Goal: Navigation & Orientation: Find specific page/section

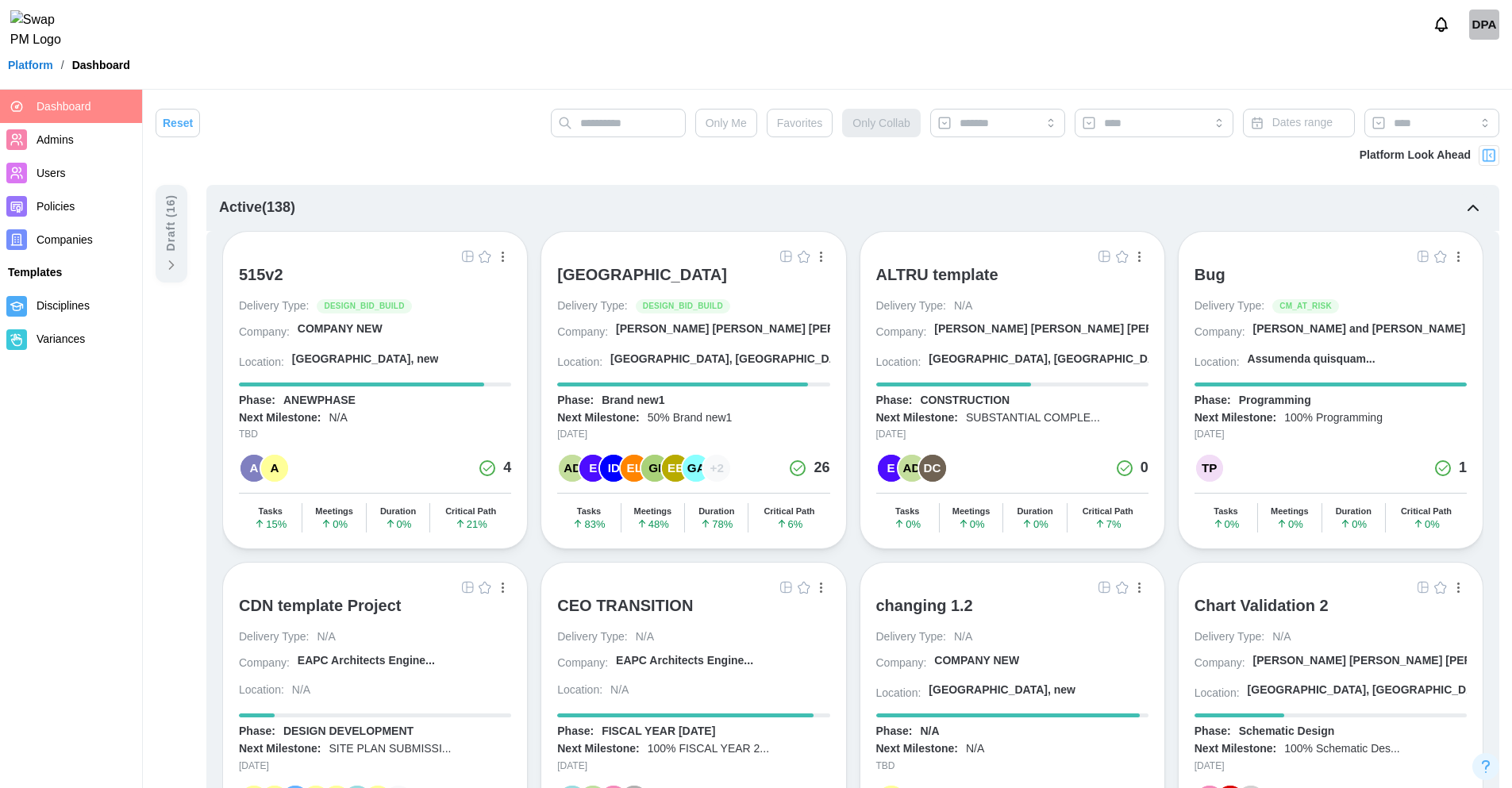
click at [62, 173] on span "Users" at bounding box center [51, 173] width 30 height 13
click at [58, 173] on span "Users" at bounding box center [51, 173] width 30 height 13
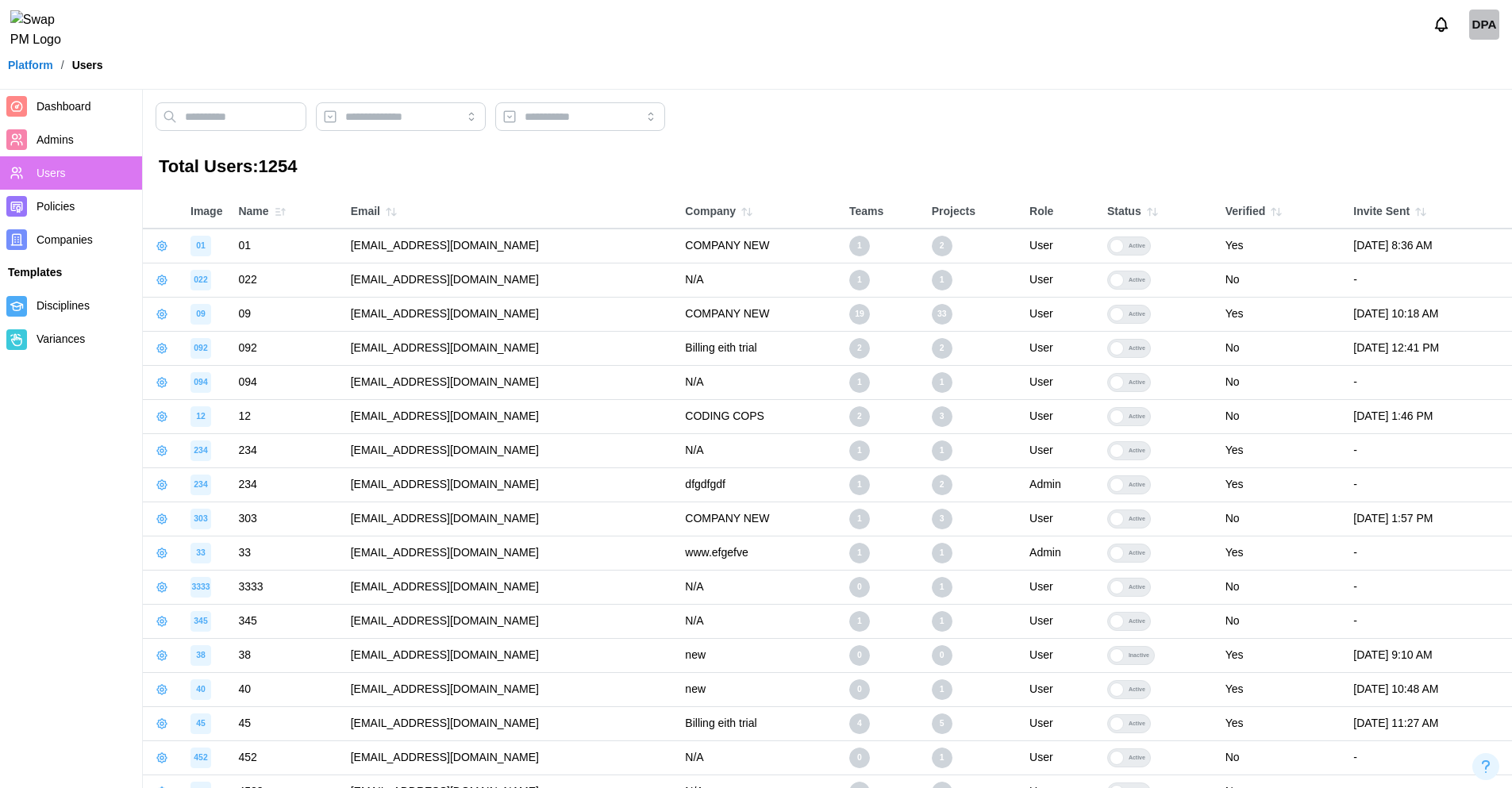
click at [1146, 209] on icon "button" at bounding box center [1153, 212] width 13 height 13
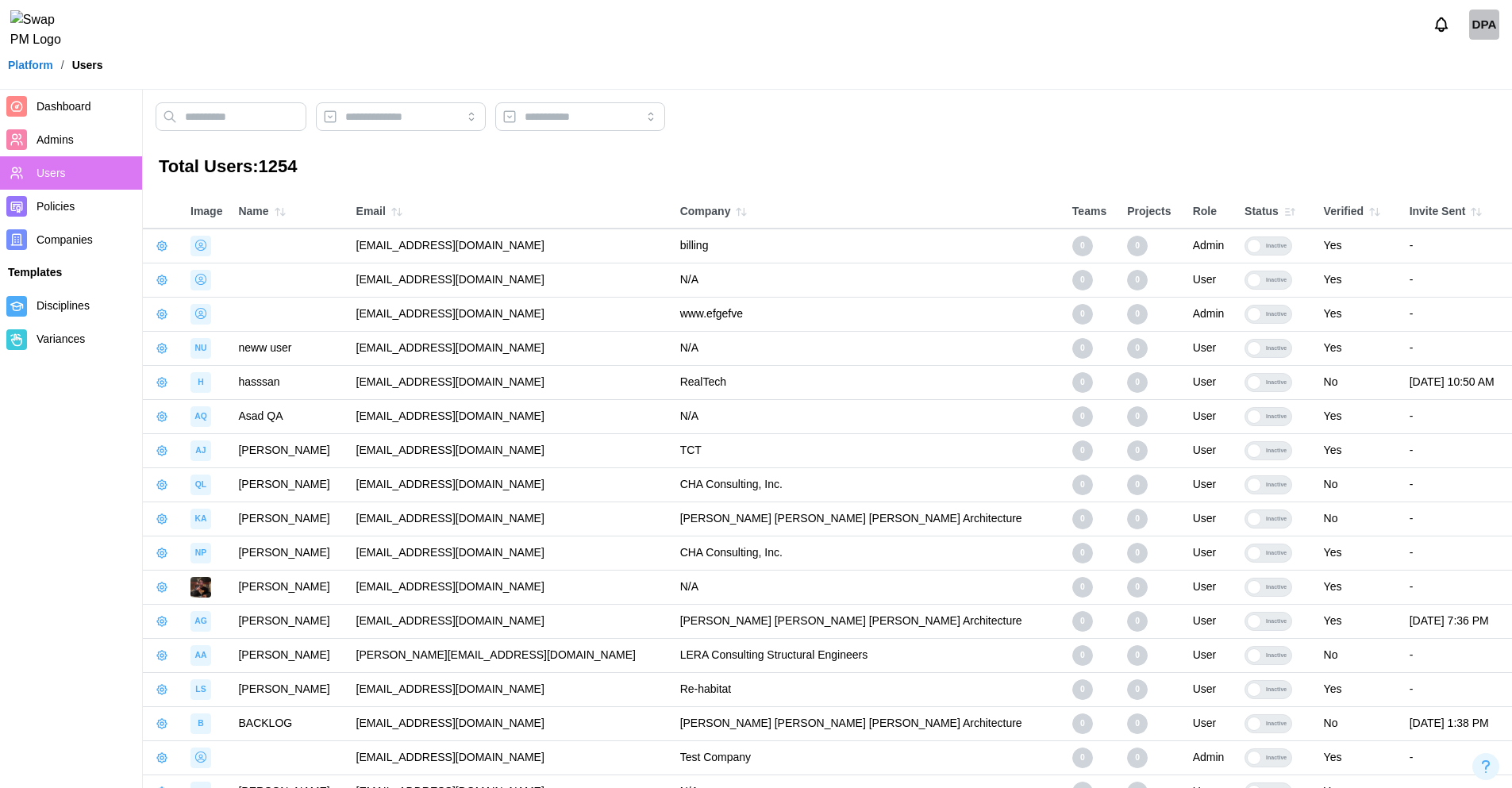
click at [1284, 211] on icon "button" at bounding box center [1290, 212] width 13 height 13
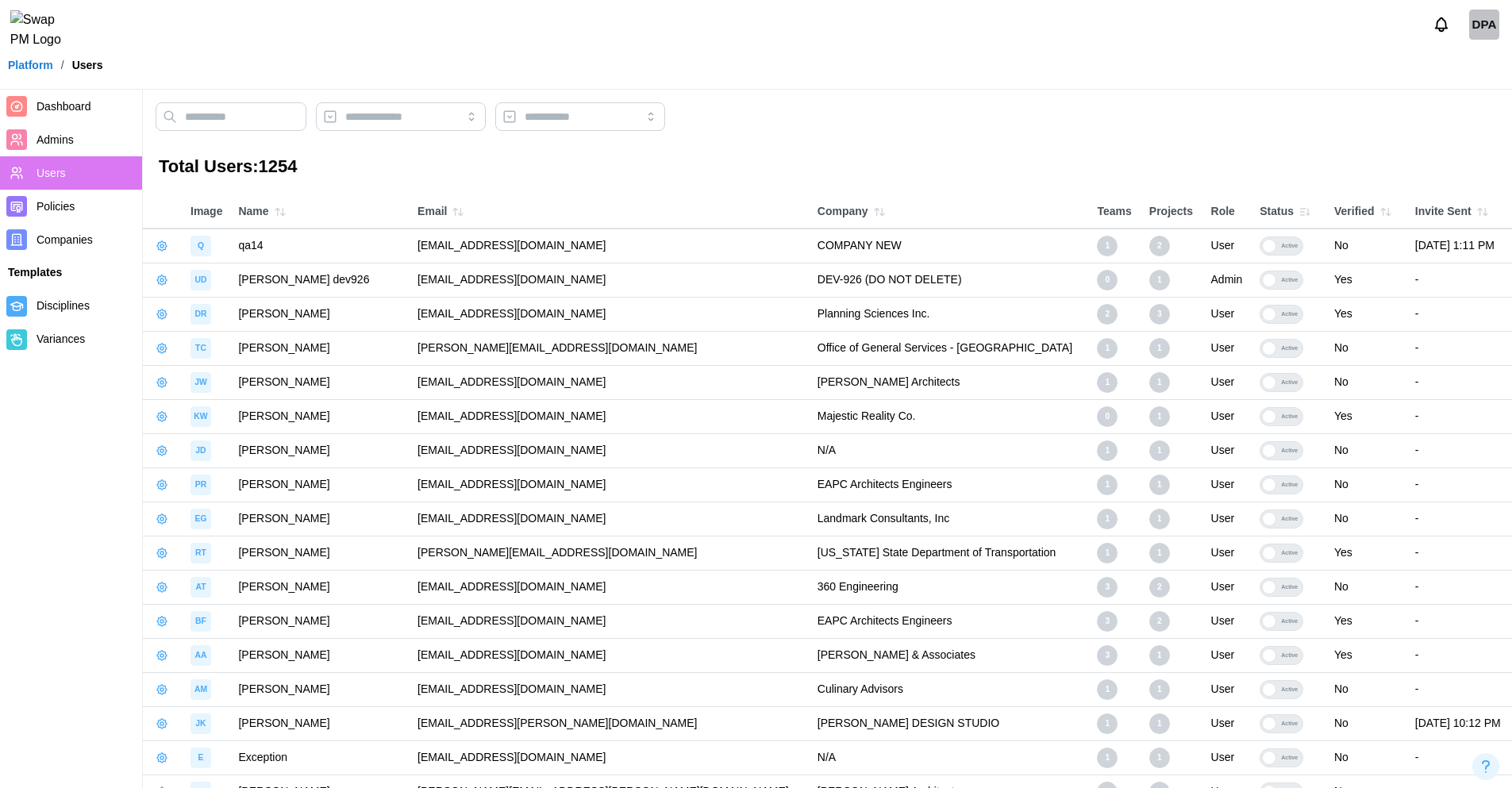
click at [1298, 213] on icon "button" at bounding box center [1305, 212] width 13 height 13
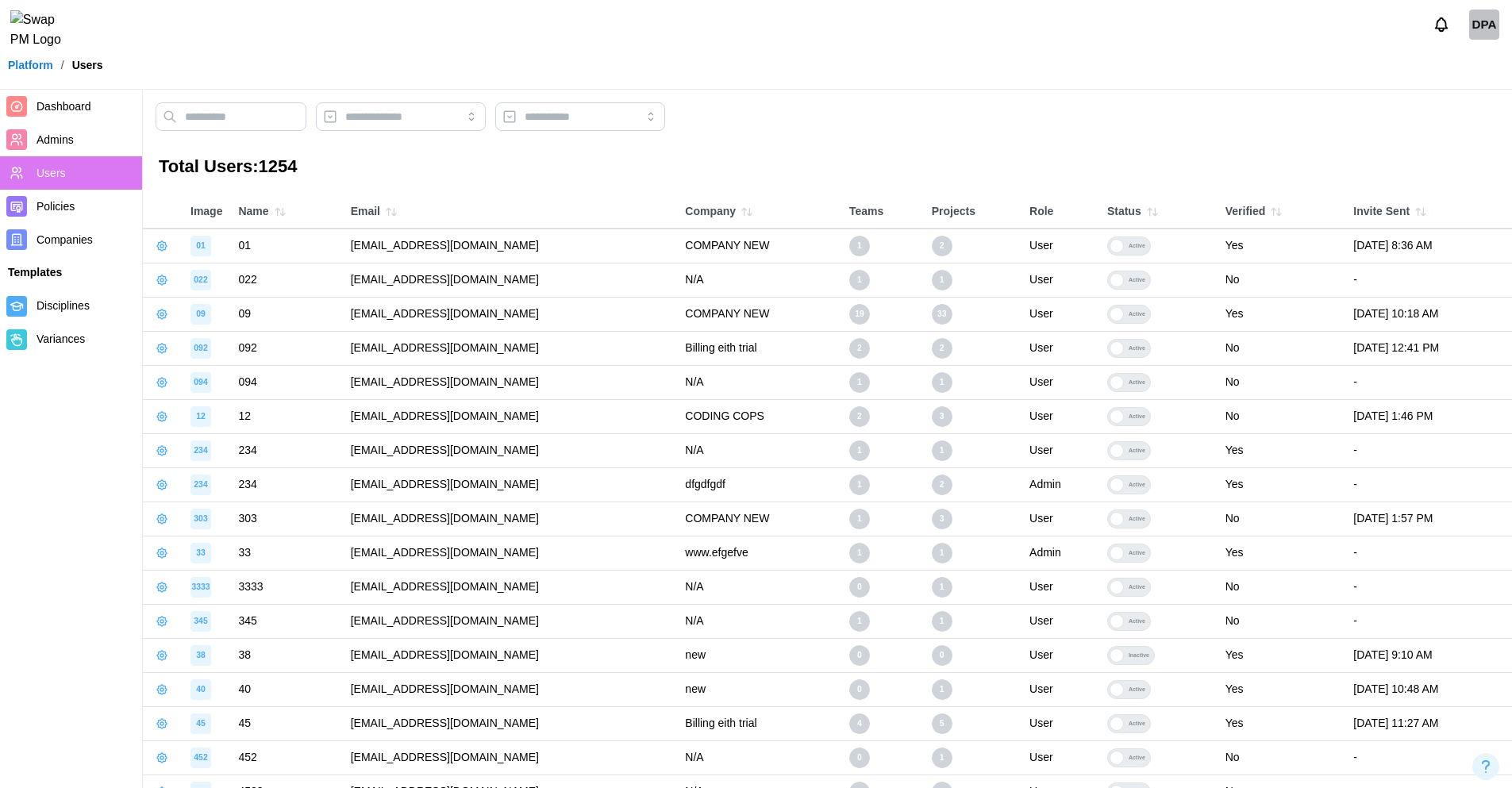
click at [1146, 214] on icon "button" at bounding box center [1153, 212] width 13 height 13
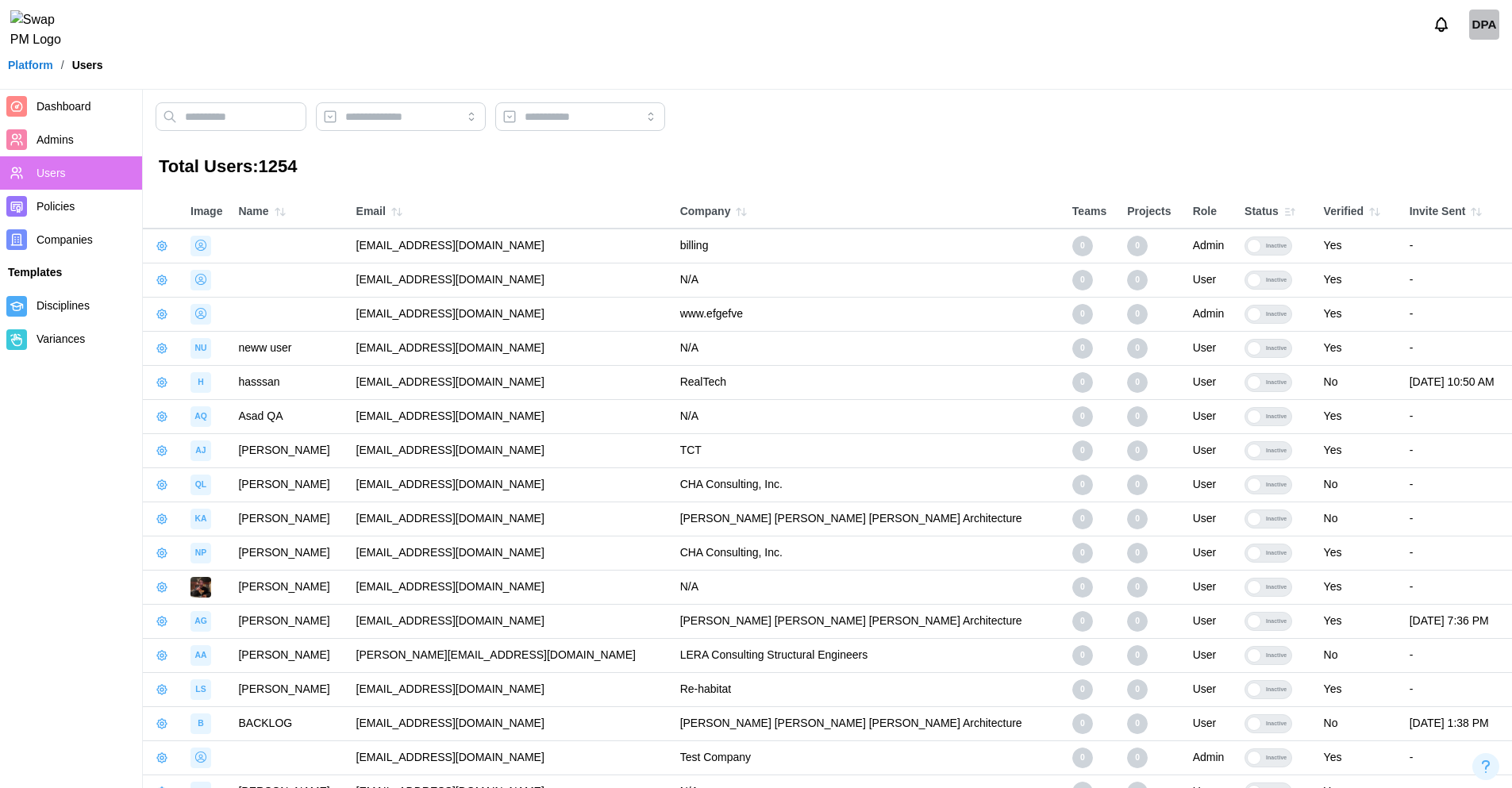
click at [59, 108] on span "Dashboard" at bounding box center [63, 106] width 55 height 13
click at [1284, 214] on icon "button" at bounding box center [1290, 212] width 13 height 13
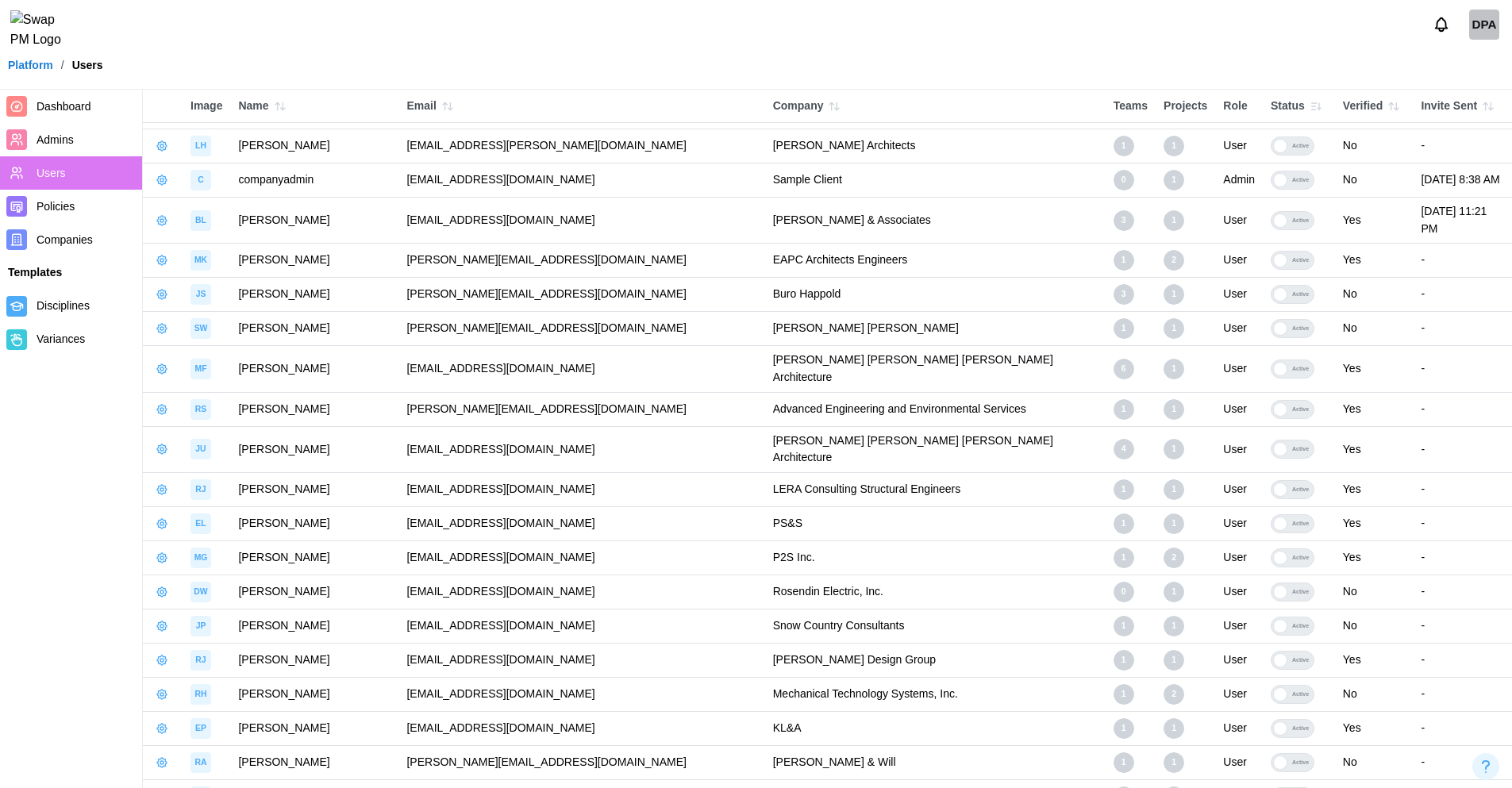
scroll to position [2048, 0]
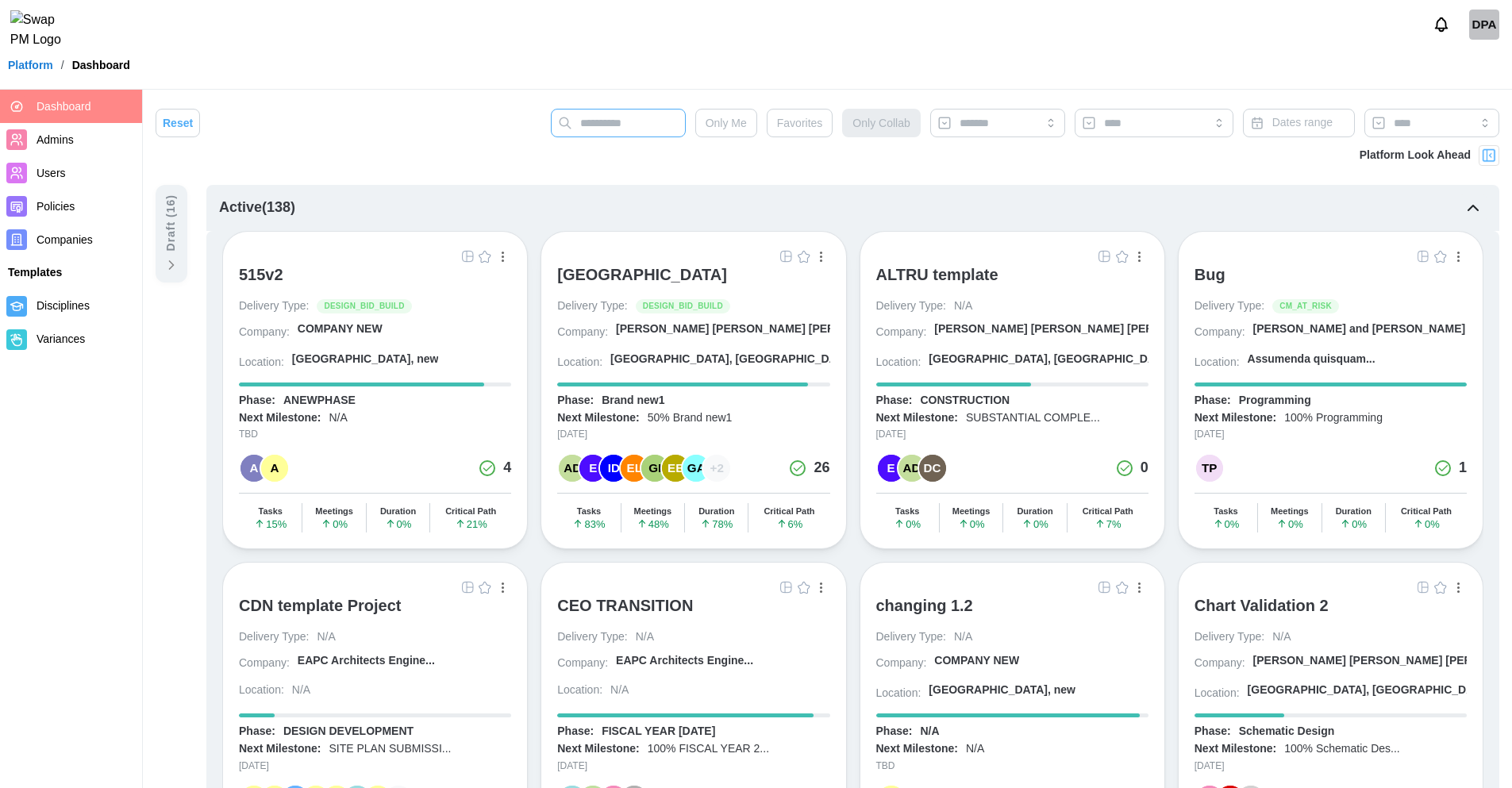
click at [608, 128] on input "text" at bounding box center [619, 123] width 135 height 29
type input "****"
click at [613, 126] on input "text" at bounding box center [619, 123] width 135 height 29
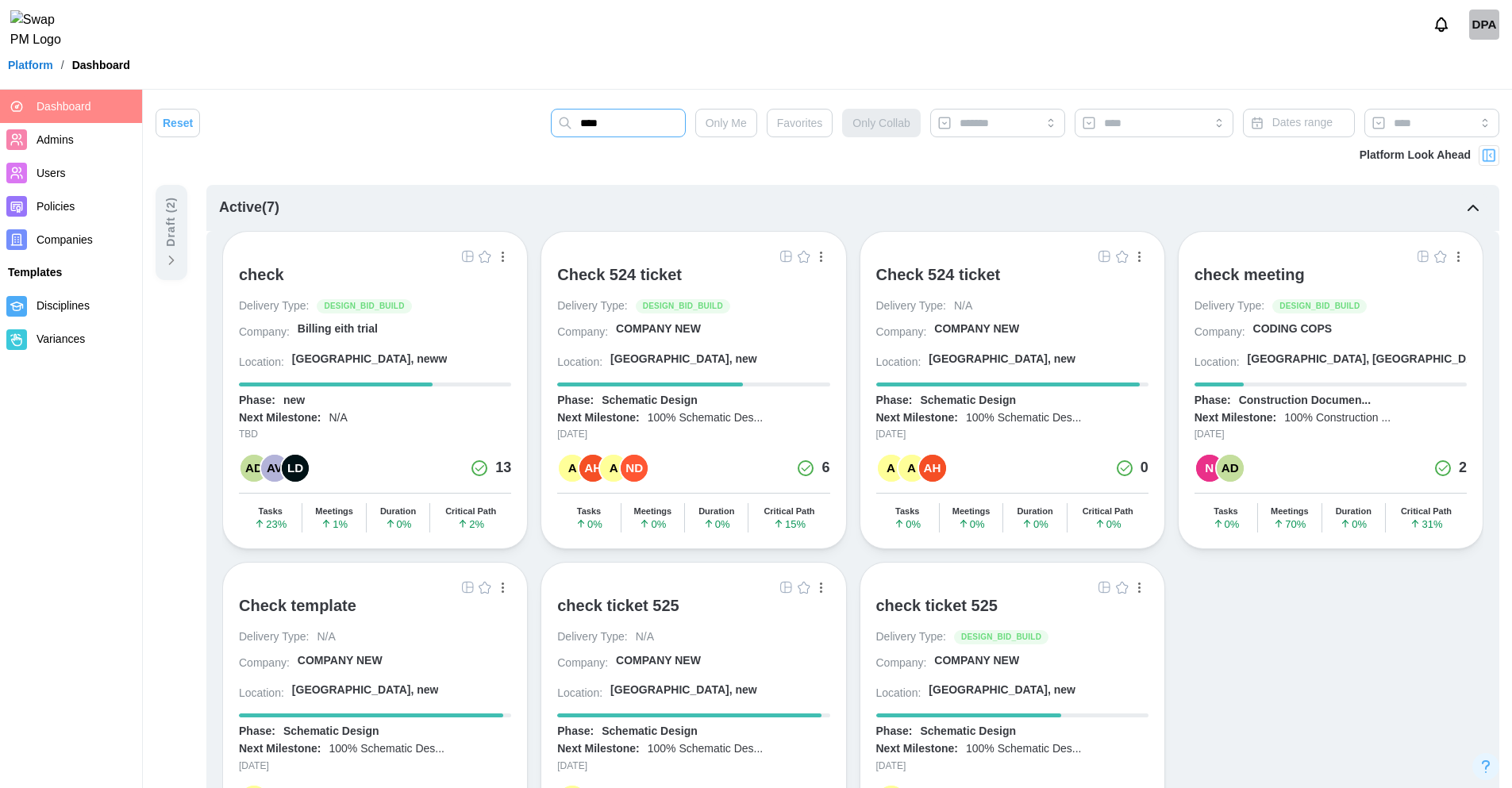
type input "****"
click at [270, 278] on div "check" at bounding box center [261, 275] width 45 height 19
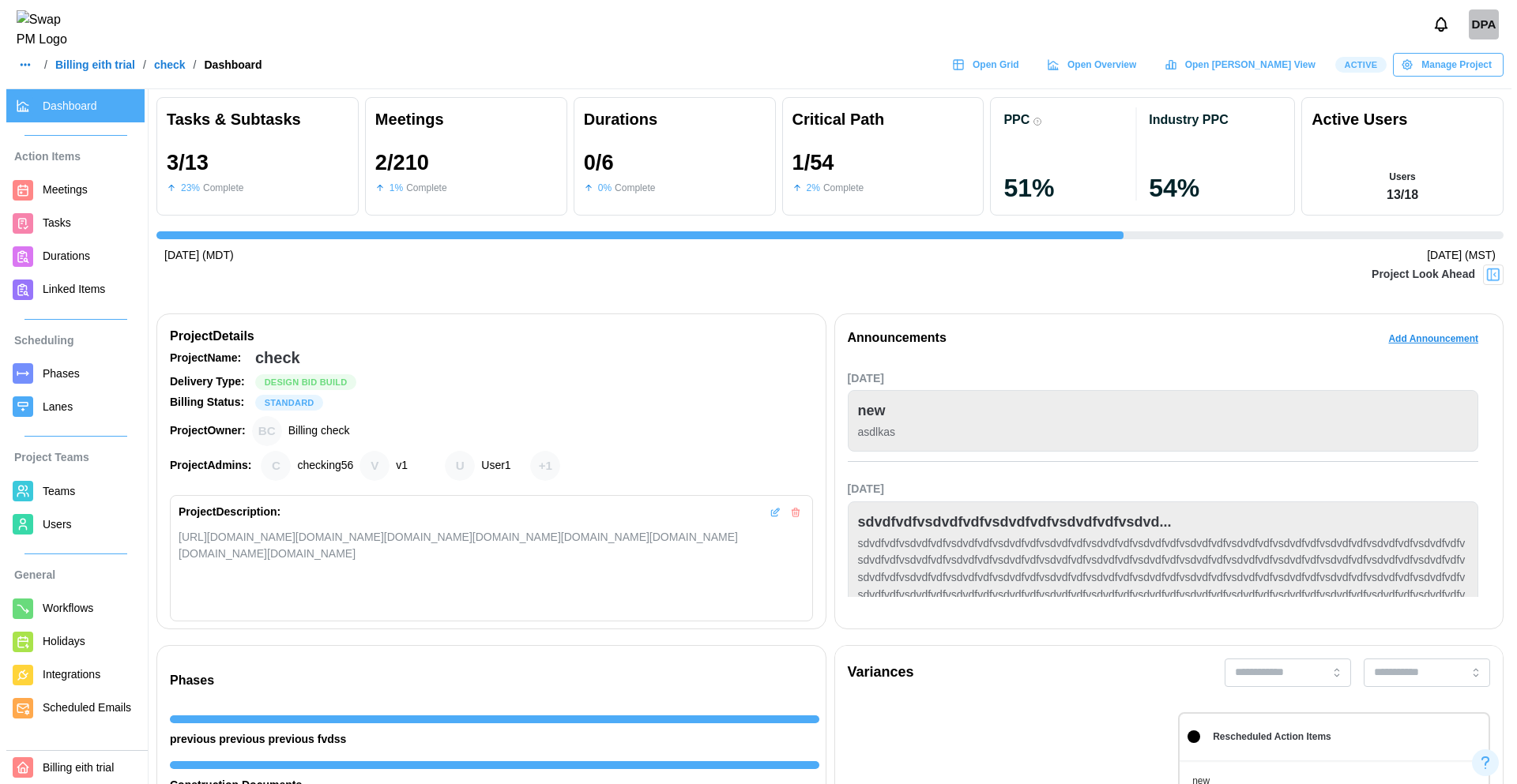
scroll to position [0, 3399]
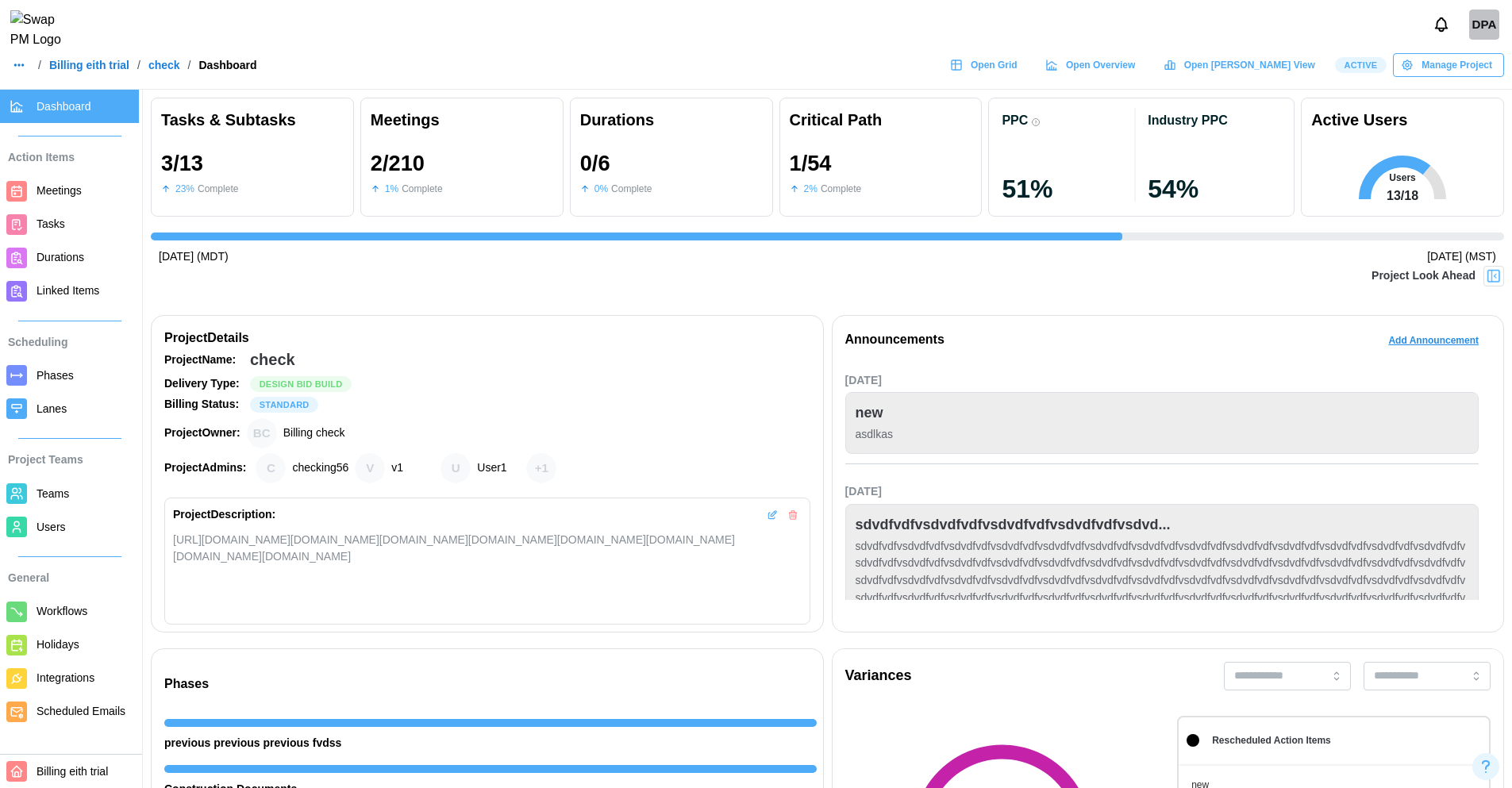
click at [68, 533] on span "Users" at bounding box center [84, 527] width 96 height 20
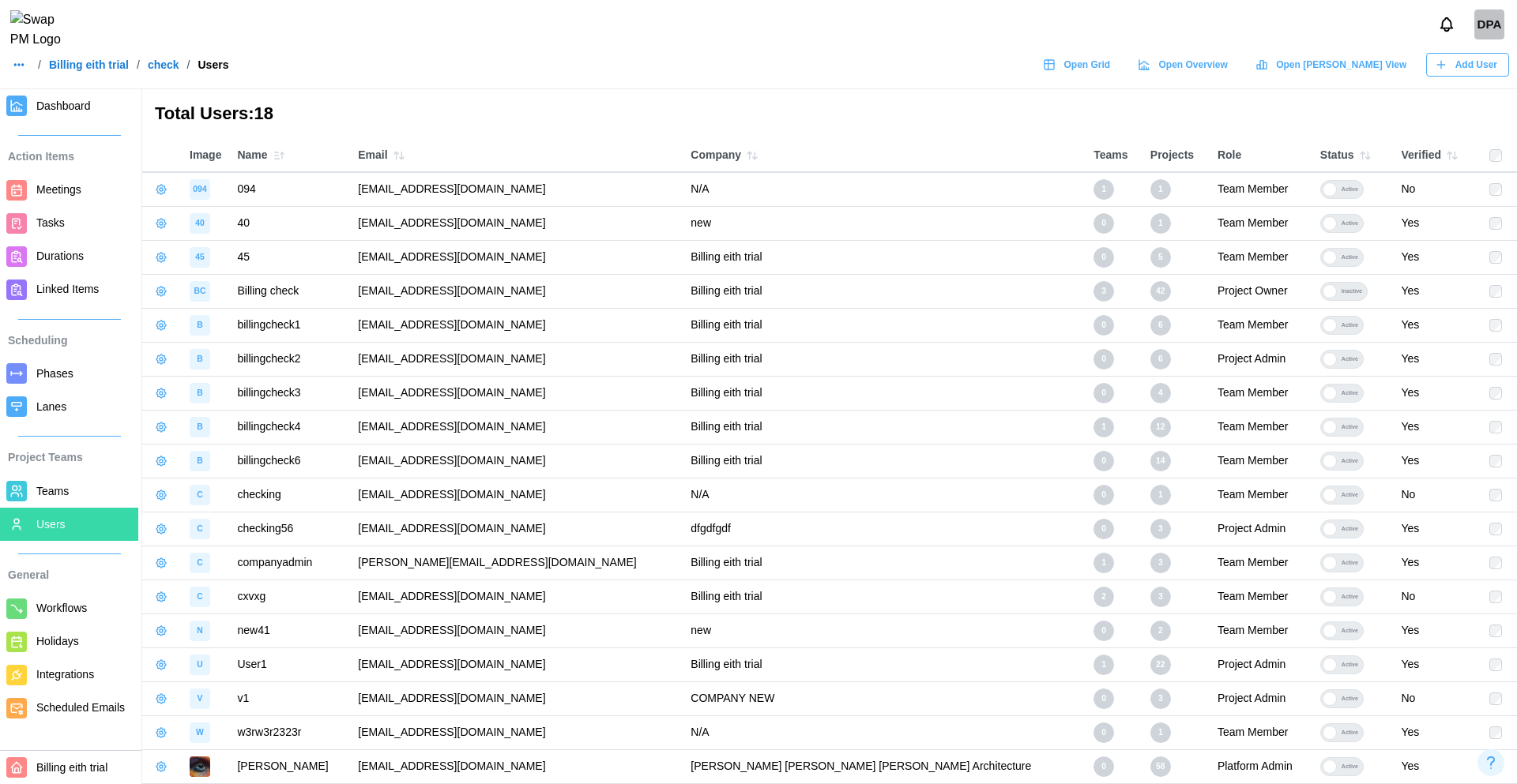
click at [1365, 157] on icon "button" at bounding box center [1367, 155] width 4 height 7
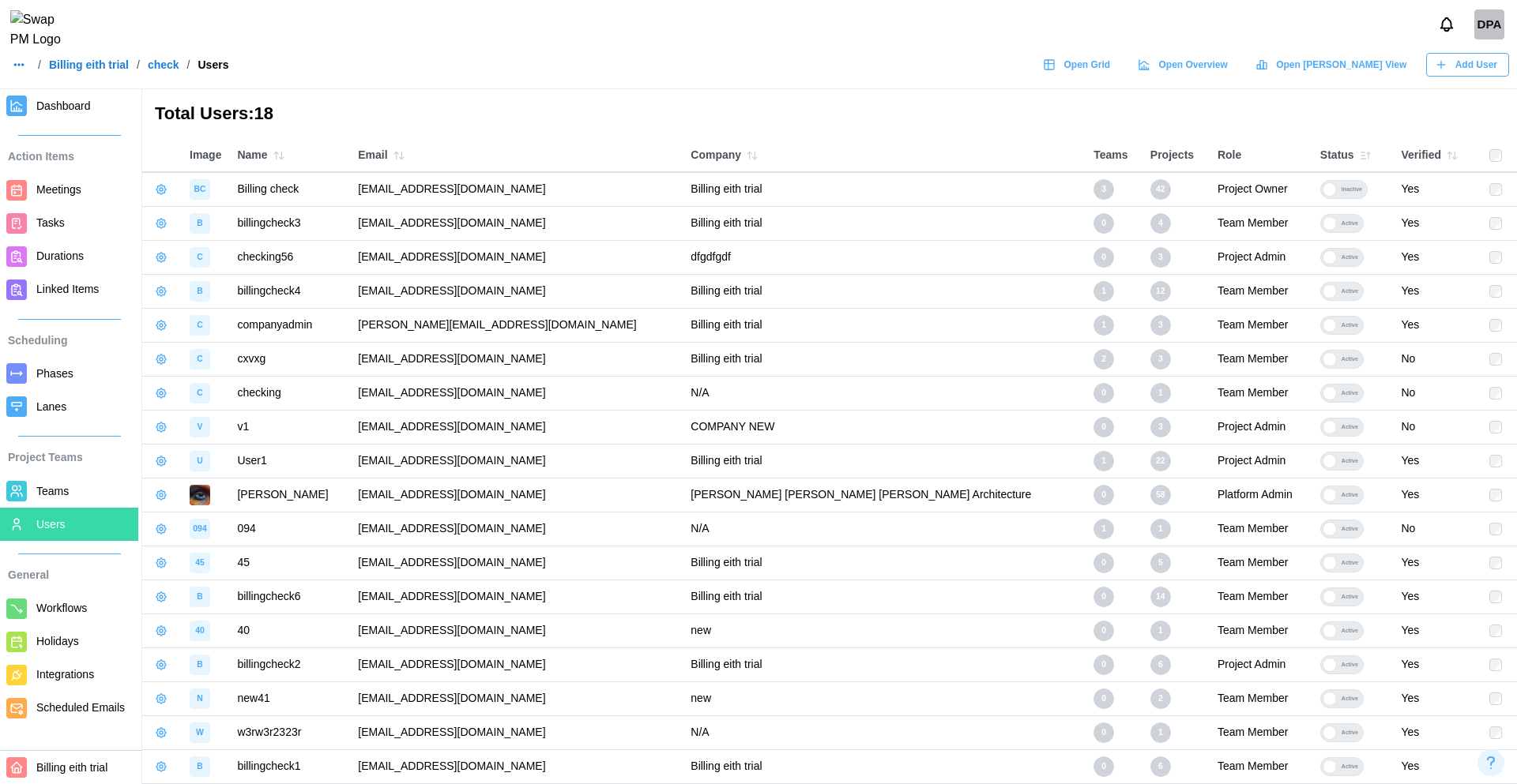
click at [1359, 159] on icon "button" at bounding box center [1365, 156] width 13 height 13
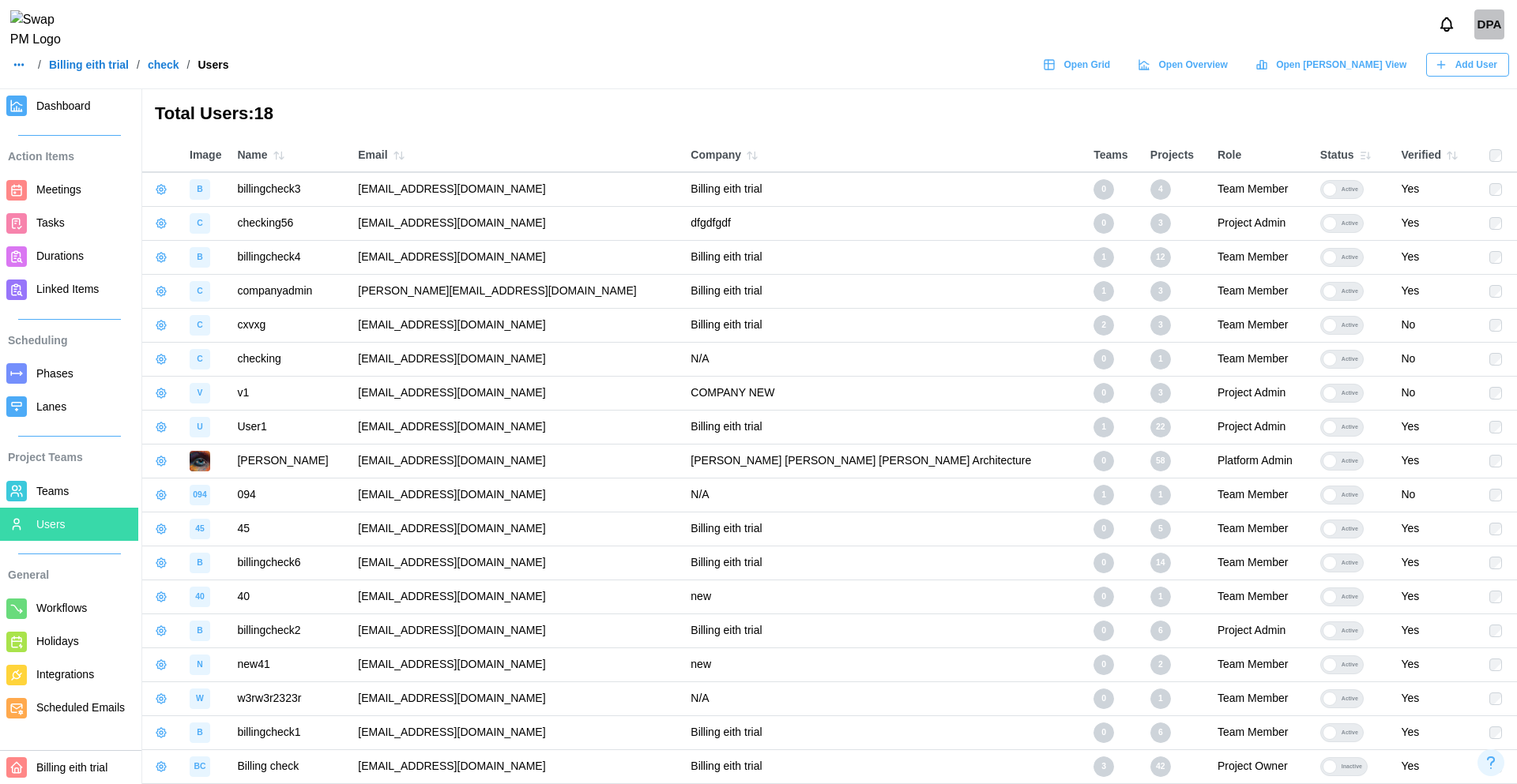
click at [1359, 159] on icon "button" at bounding box center [1365, 156] width 13 height 13
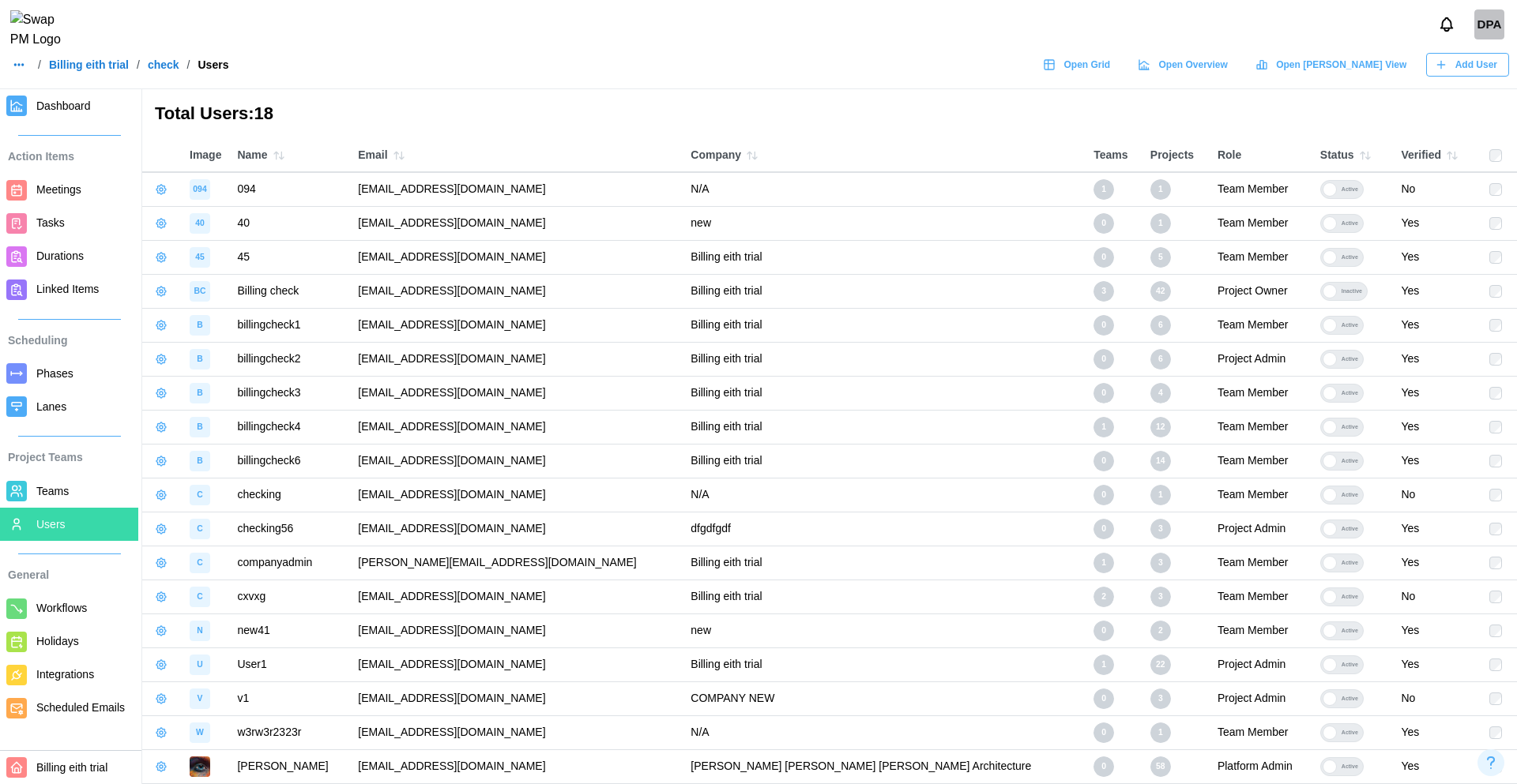
click at [57, 488] on span "Teams" at bounding box center [52, 491] width 33 height 13
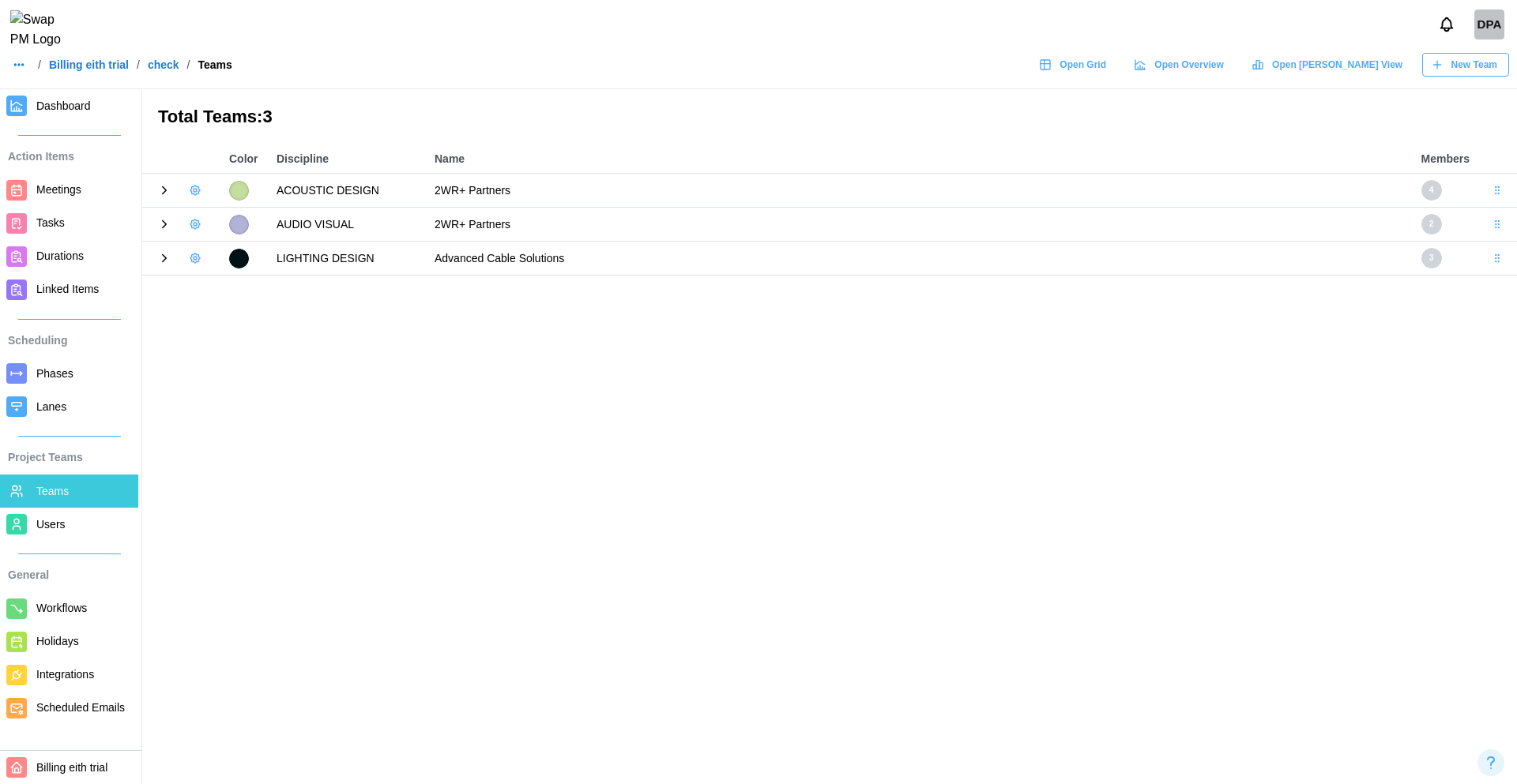
click at [163, 198] on div at bounding box center [182, 190] width 63 height 22
click at [163, 193] on icon at bounding box center [165, 190] width 4 height 7
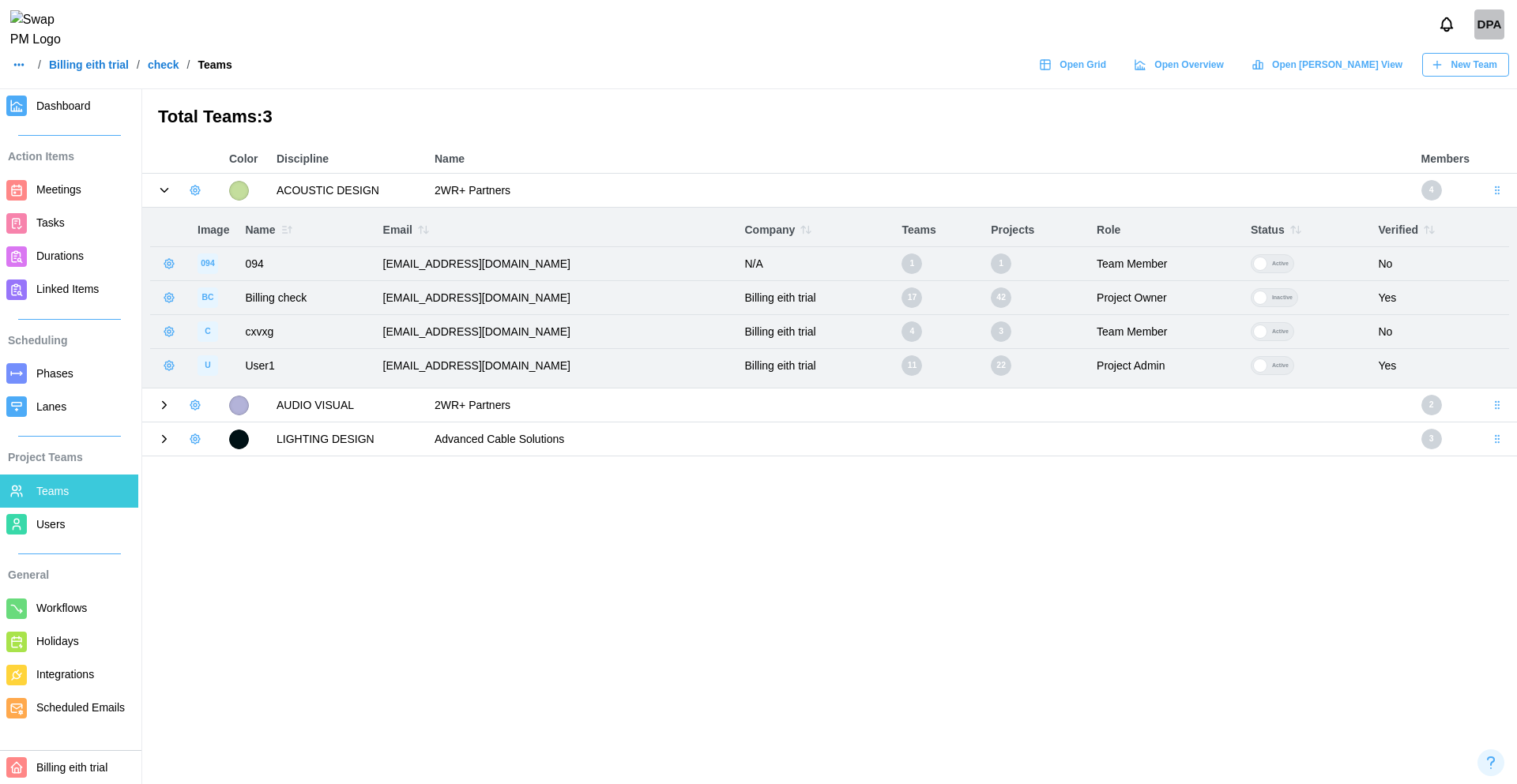
click at [1302, 232] on icon "button" at bounding box center [1296, 230] width 13 height 13
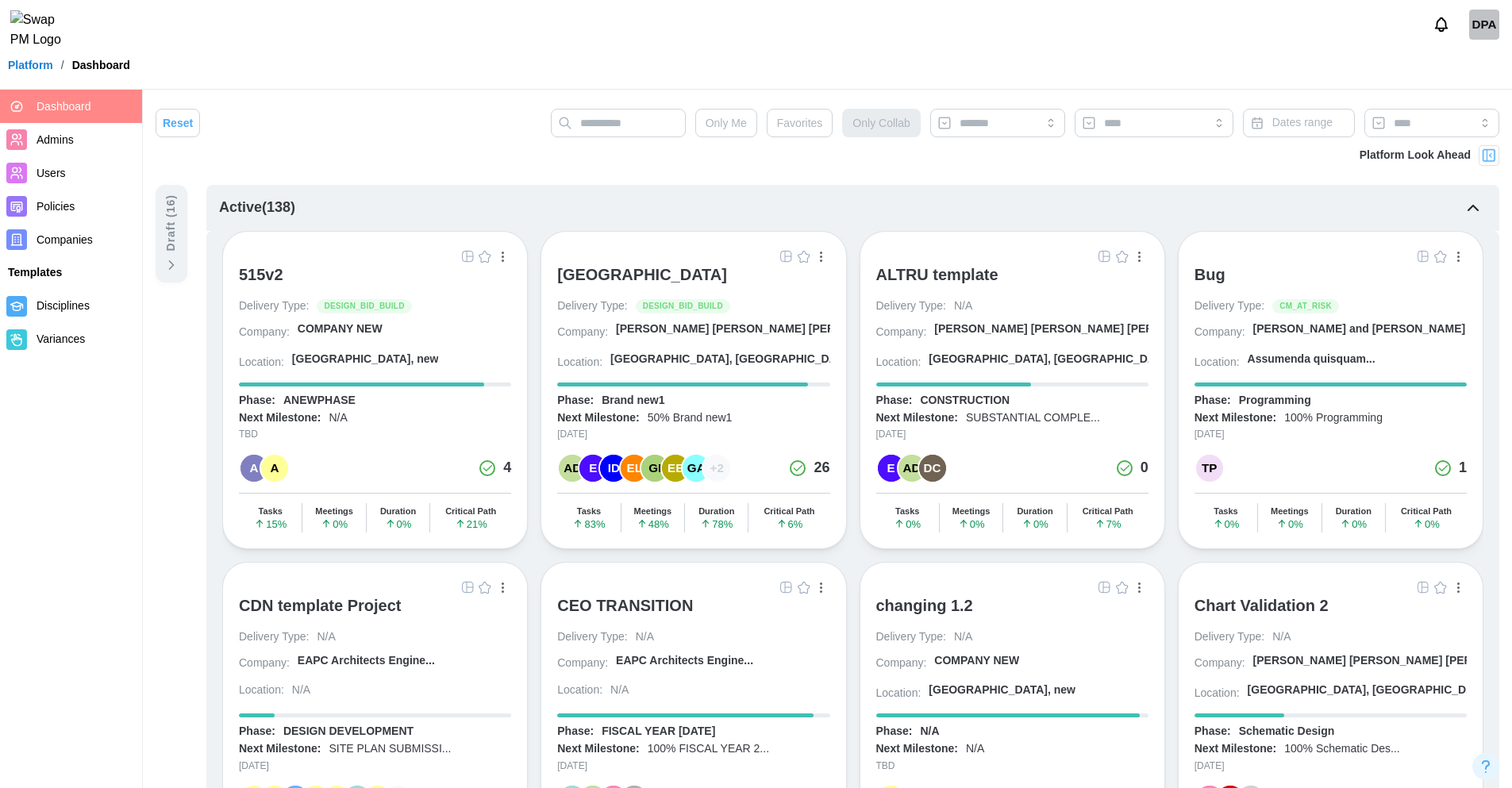
click at [784, 256] on img "button" at bounding box center [787, 256] width 13 height 13
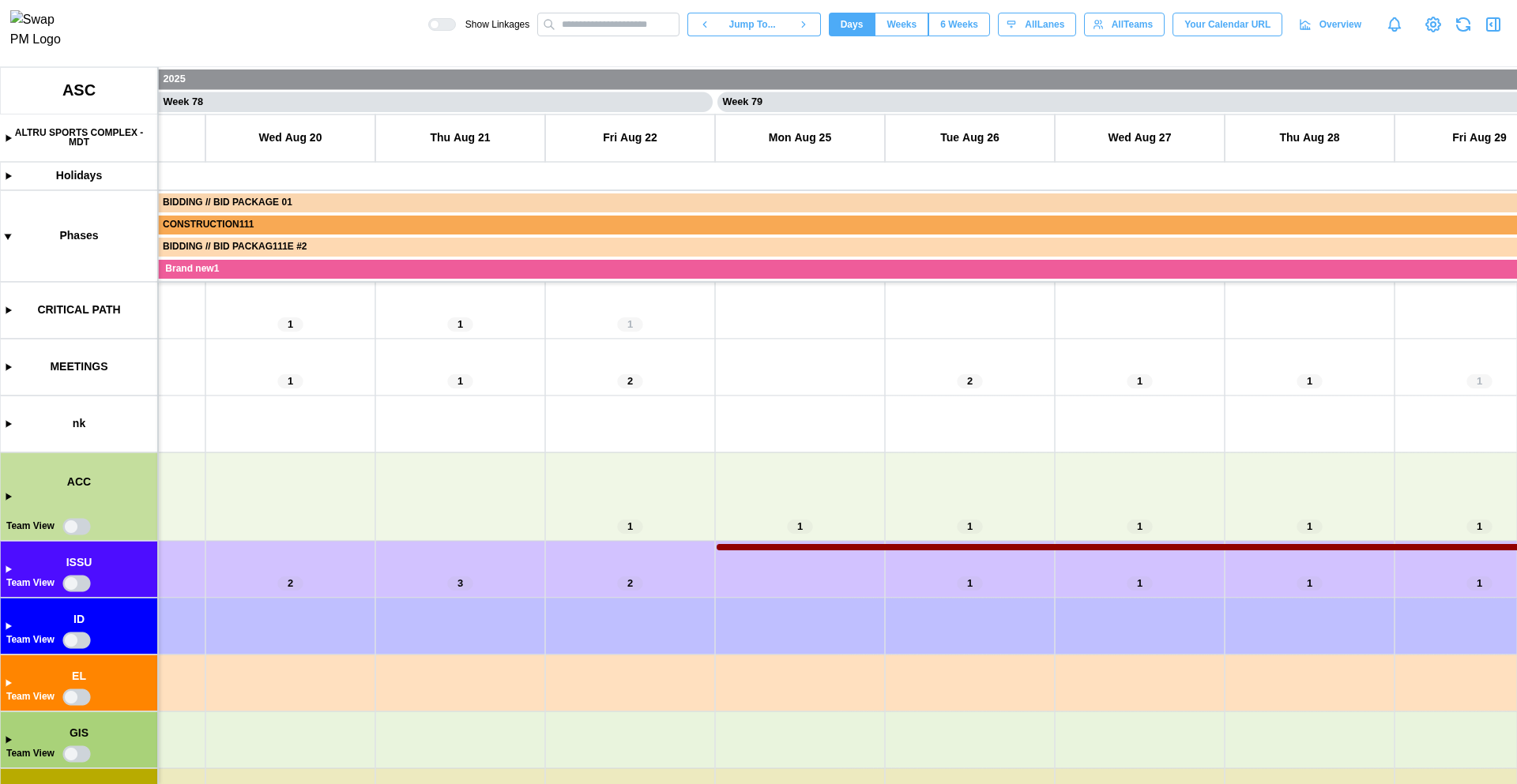
scroll to position [0, 65676]
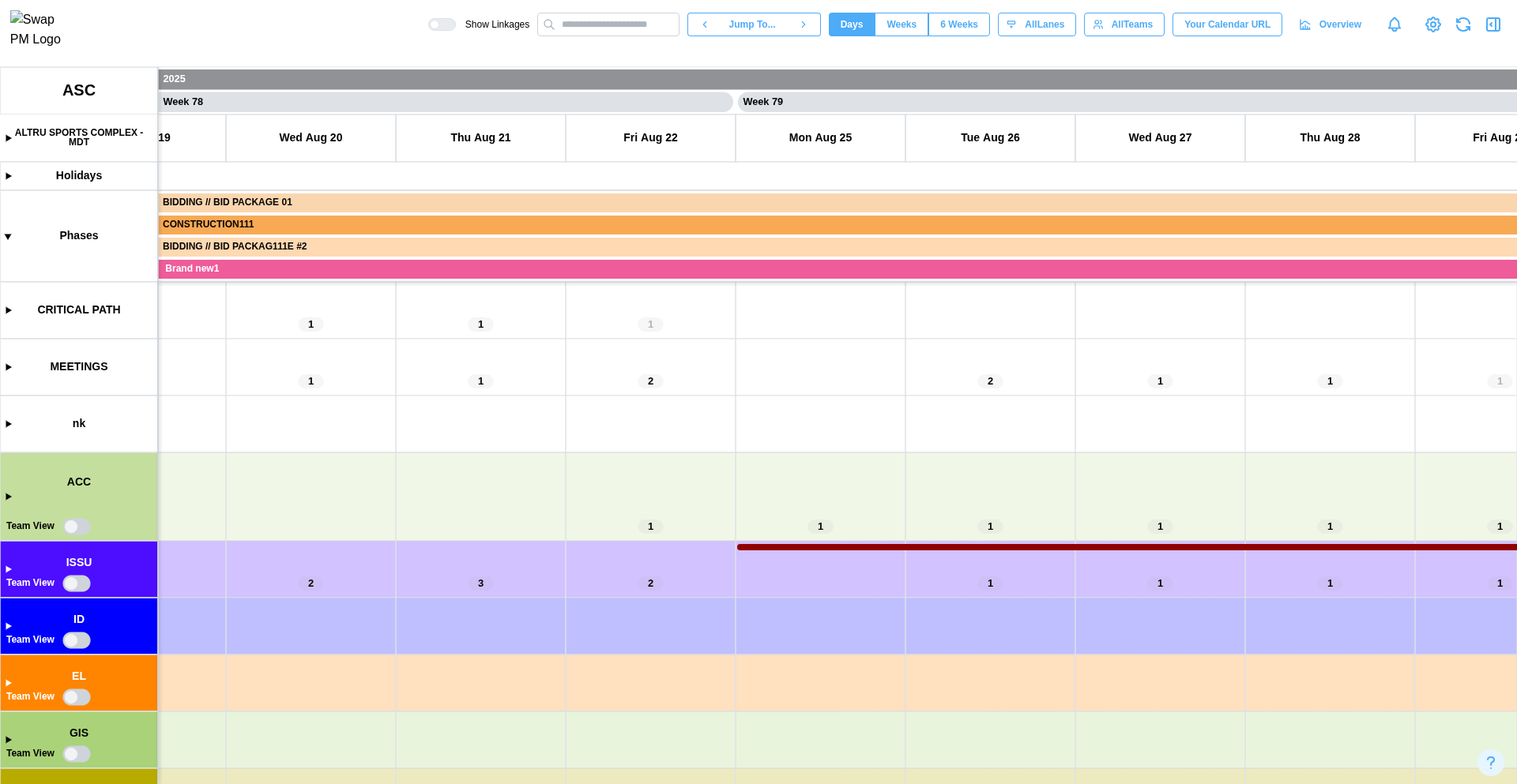
click at [9, 571] on canvas at bounding box center [758, 425] width 1517 height 717
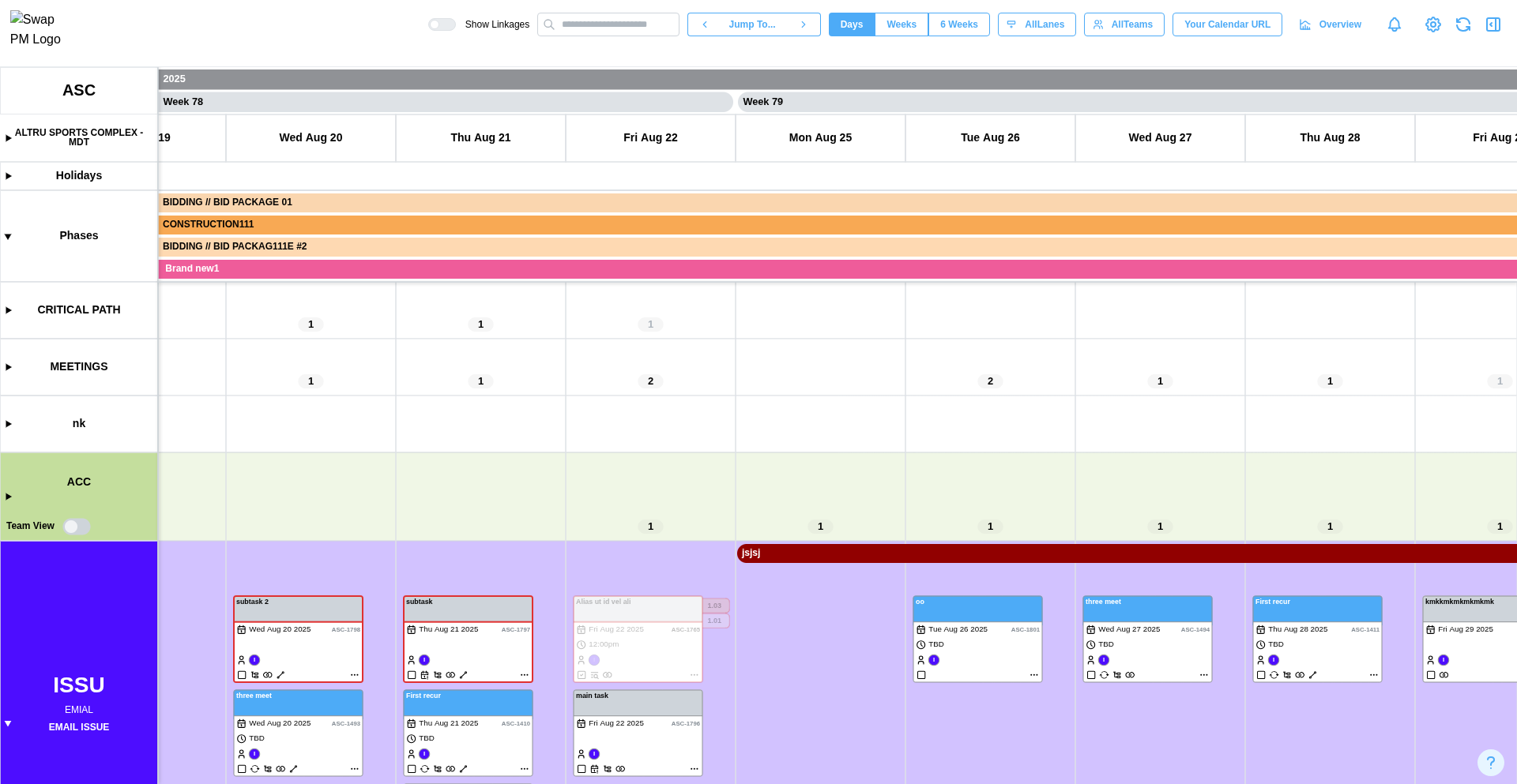
click at [7, 719] on canvas at bounding box center [758, 425] width 1517 height 717
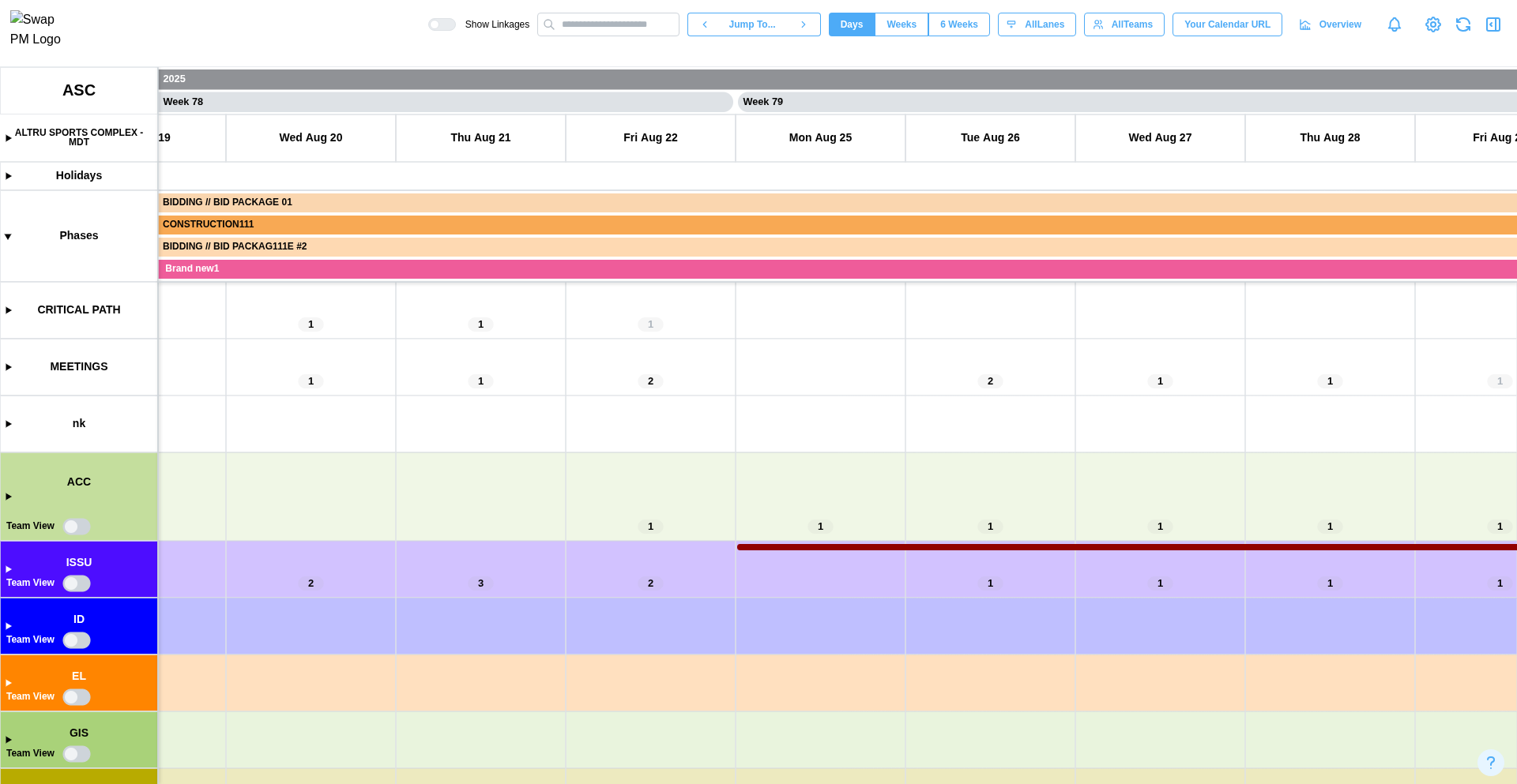
scroll to position [0, 62363]
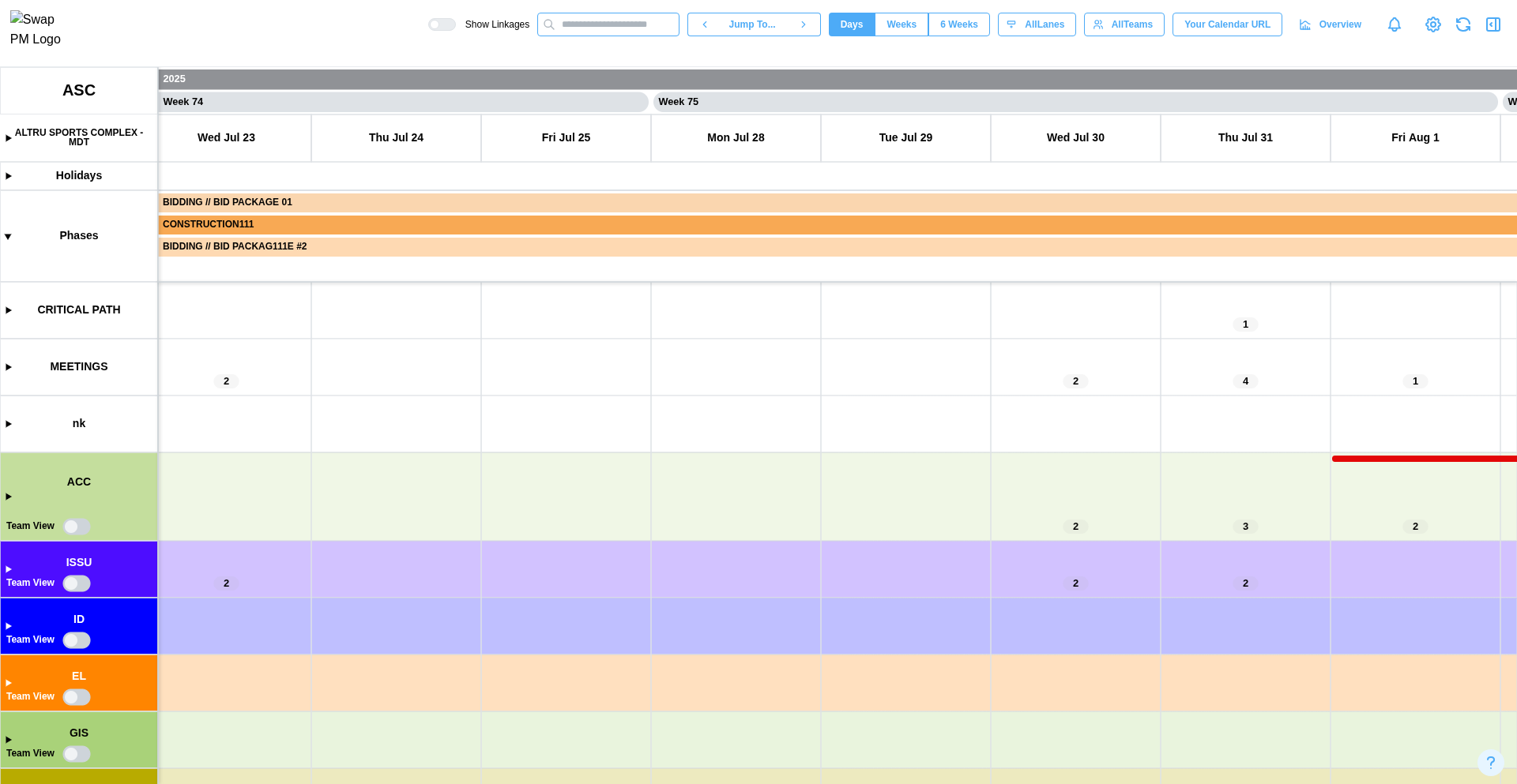
click at [575, 31] on input "text" at bounding box center [609, 25] width 142 height 24
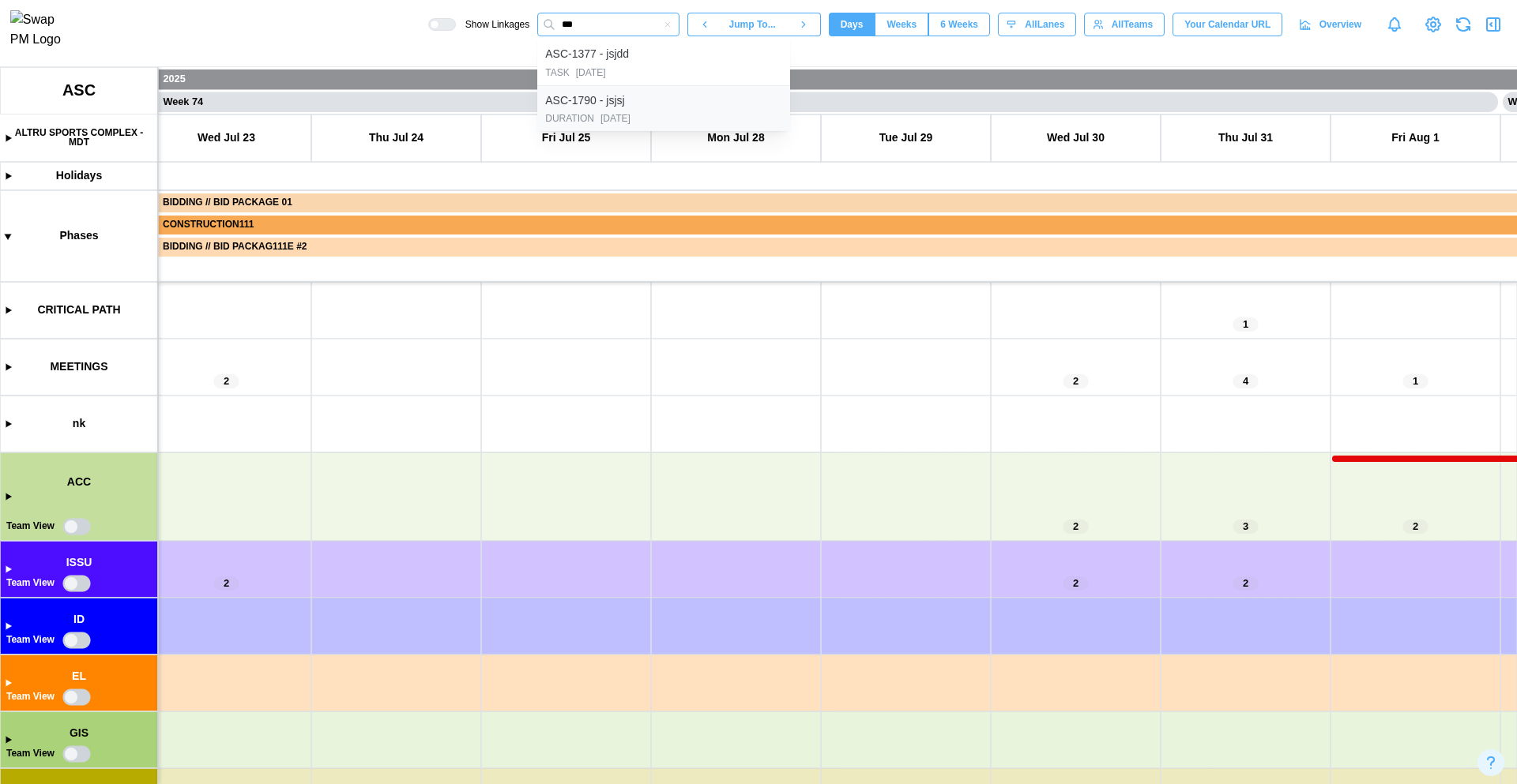
type input "***"
click at [625, 115] on div "[DATE]" at bounding box center [616, 118] width 30 height 15
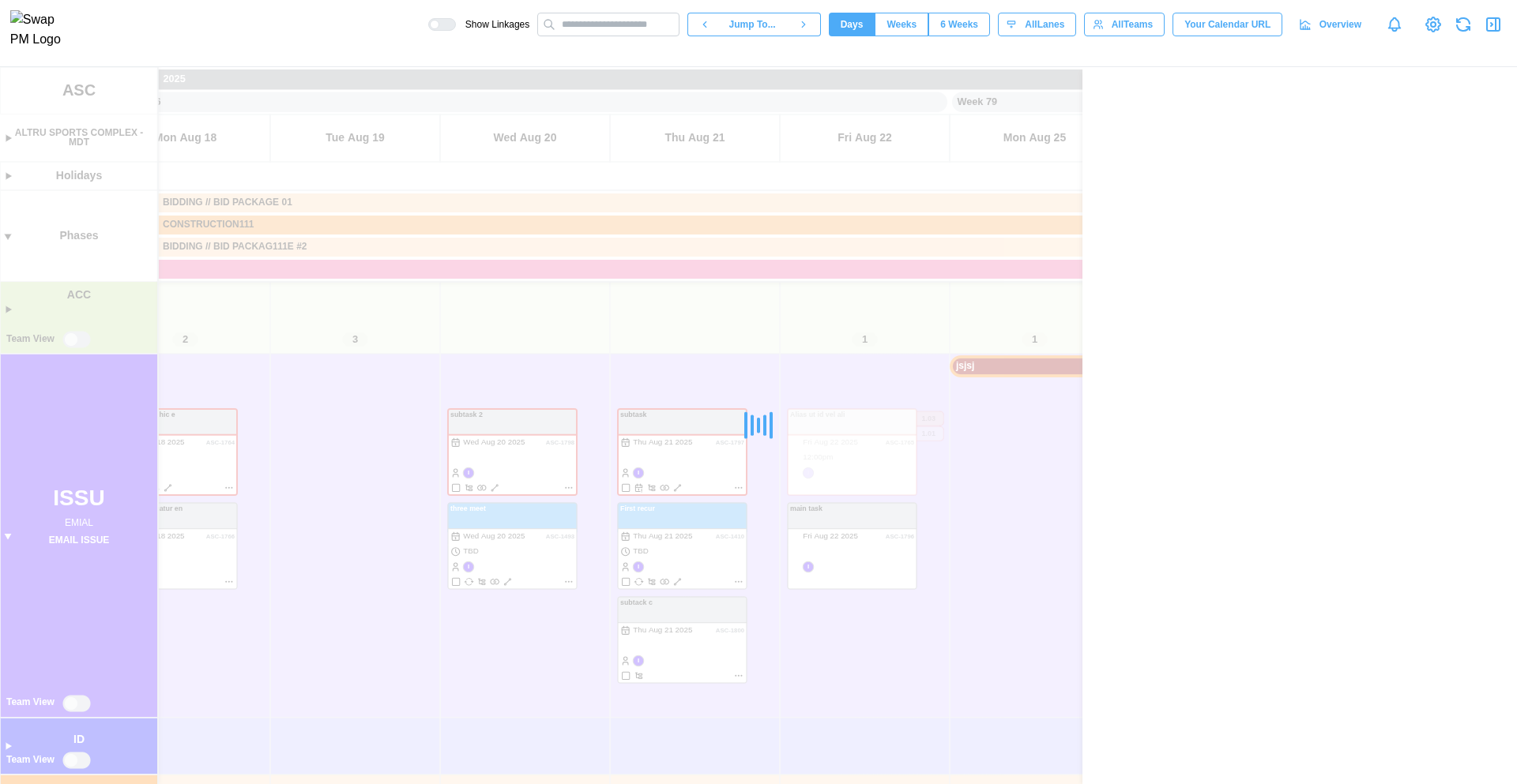
scroll to position [234, 0]
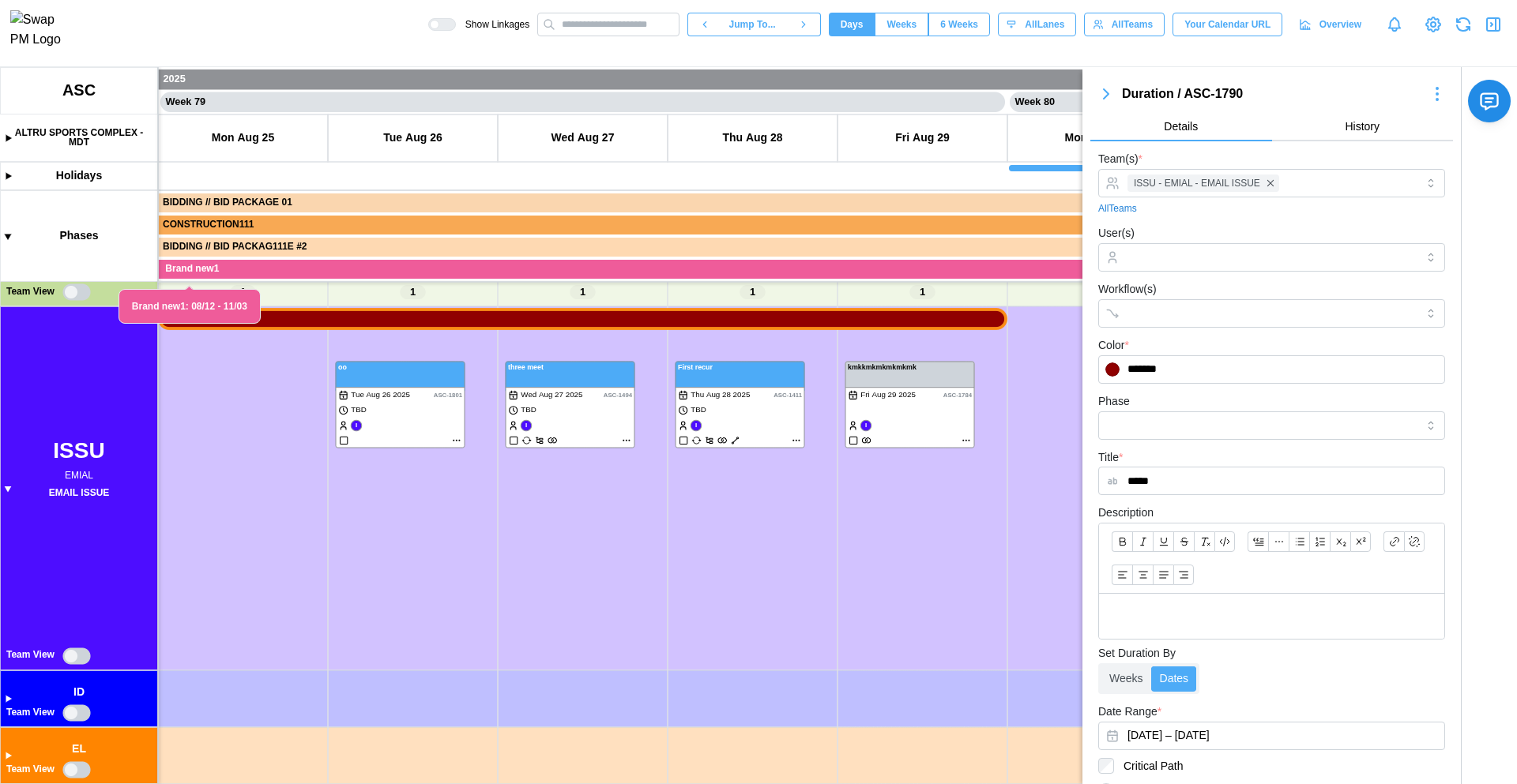
click at [6, 488] on canvas at bounding box center [758, 425] width 1517 height 717
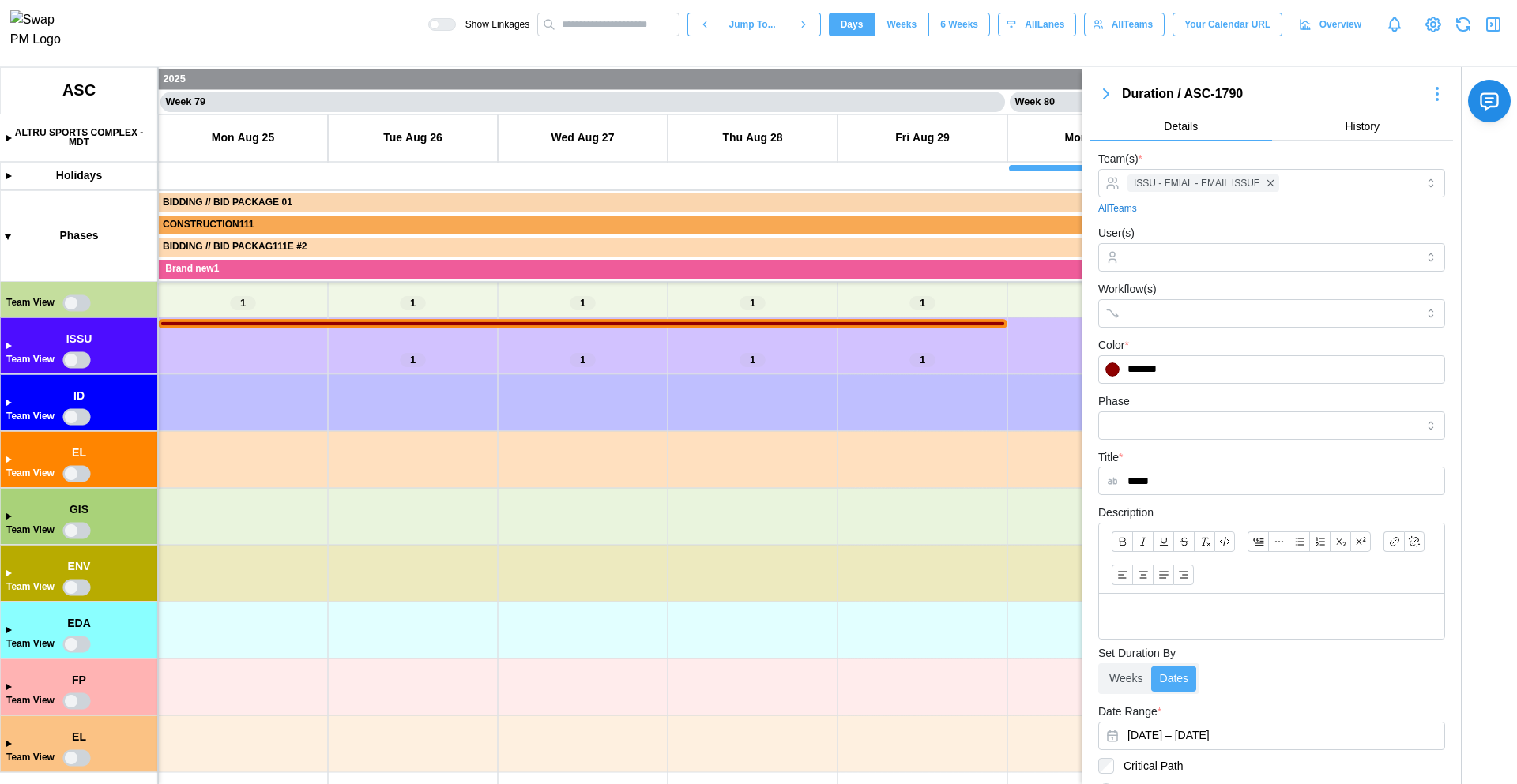
click at [1109, 94] on icon "button" at bounding box center [1106, 94] width 19 height 19
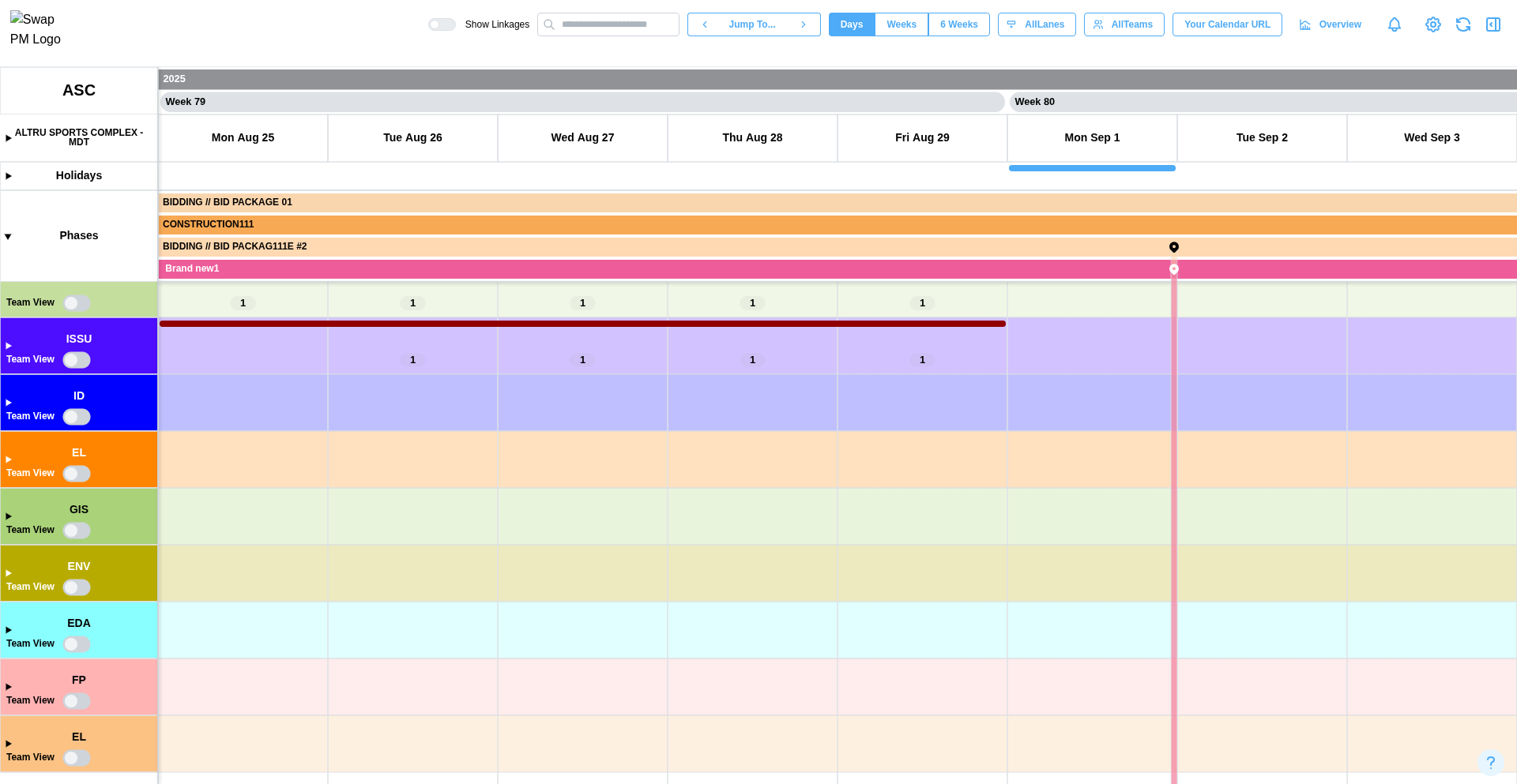
click at [1499, 30] on icon "button" at bounding box center [1494, 25] width 13 height 13
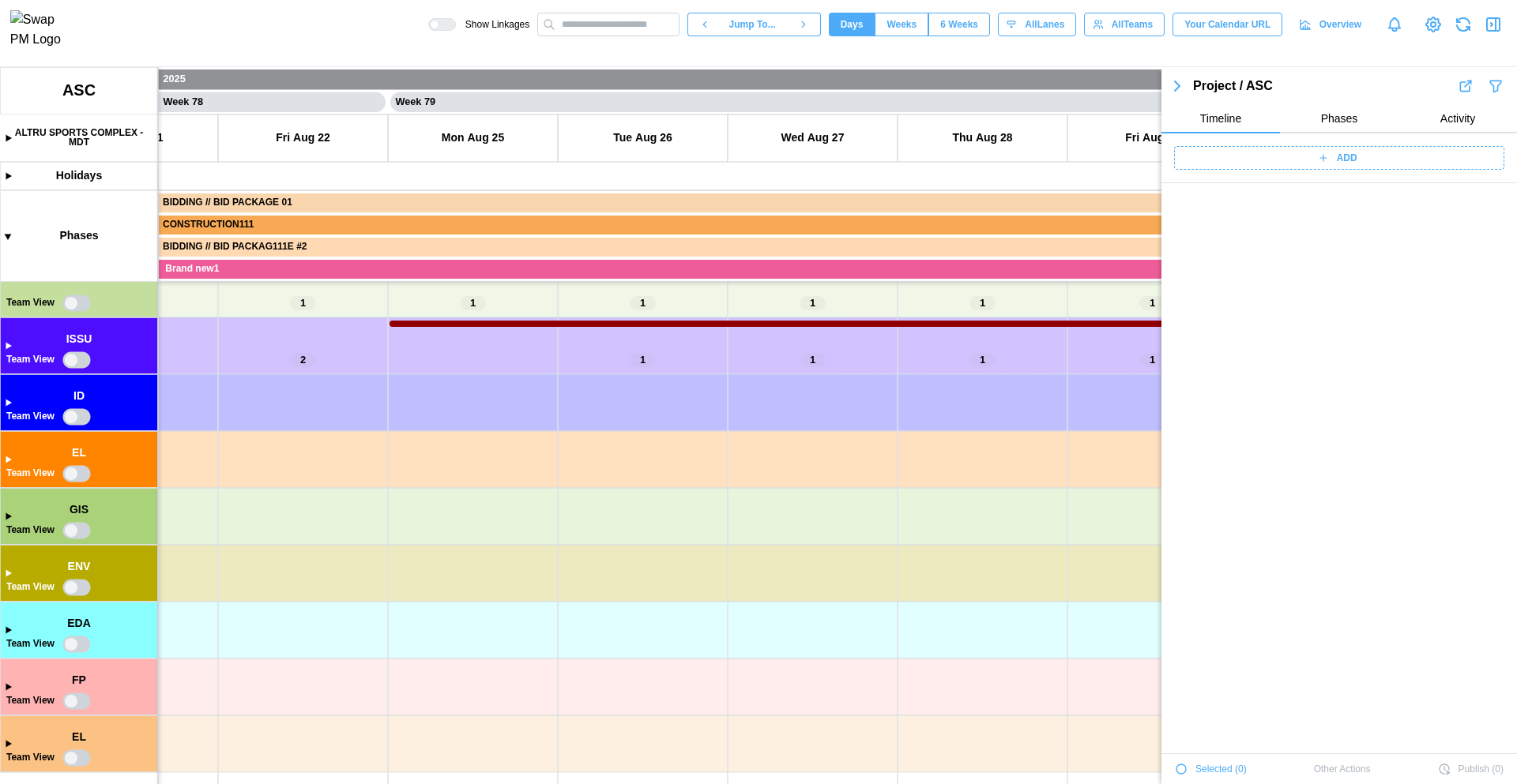
scroll to position [56569, 0]
